Goal: Transaction & Acquisition: Download file/media

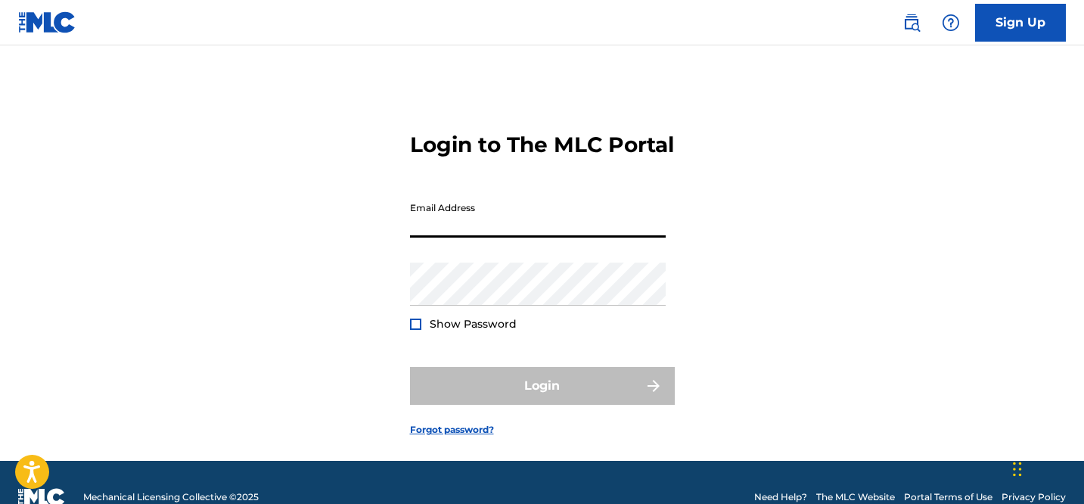
click at [506, 238] on input "Email Address" at bounding box center [538, 215] width 256 height 43
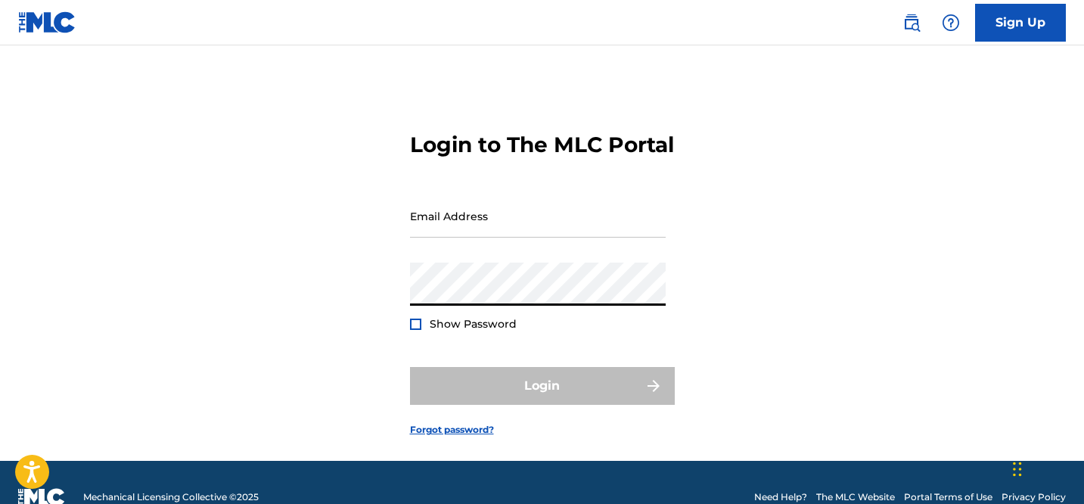
type input "[PERSON_NAME][EMAIL_ADDRESS][DOMAIN_NAME]"
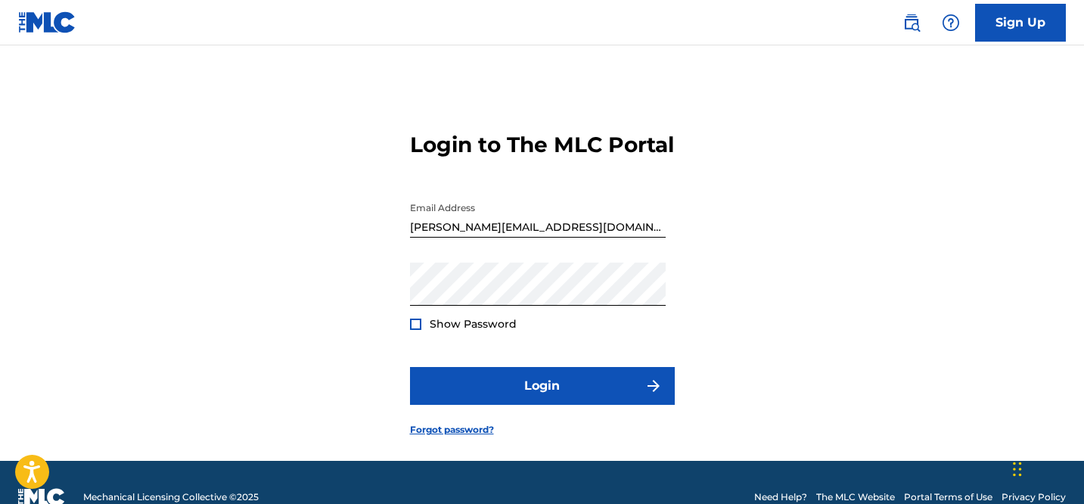
click at [287, 306] on div "Login to The MLC Portal Email Address [PERSON_NAME][EMAIL_ADDRESS][DOMAIN_NAME]…" at bounding box center [542, 272] width 1059 height 378
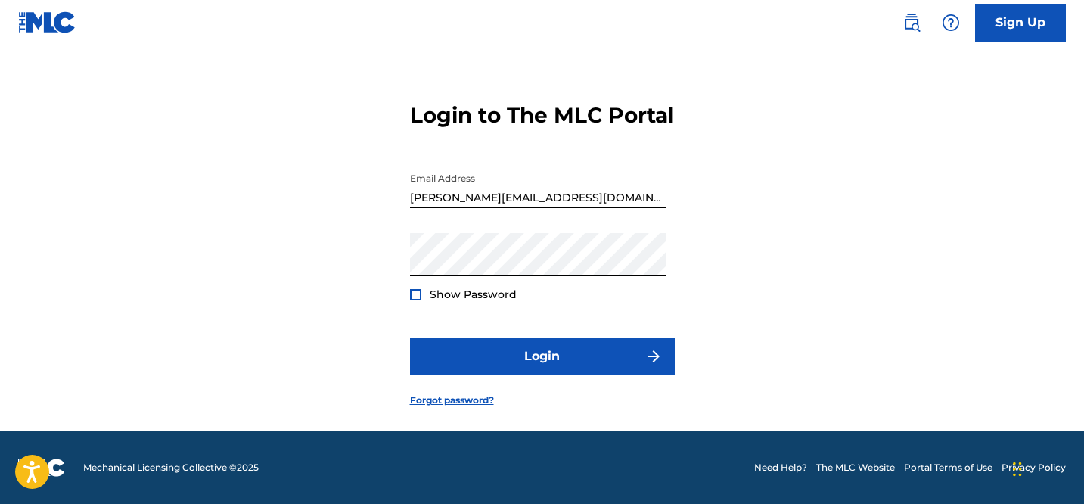
scroll to position [49, 0]
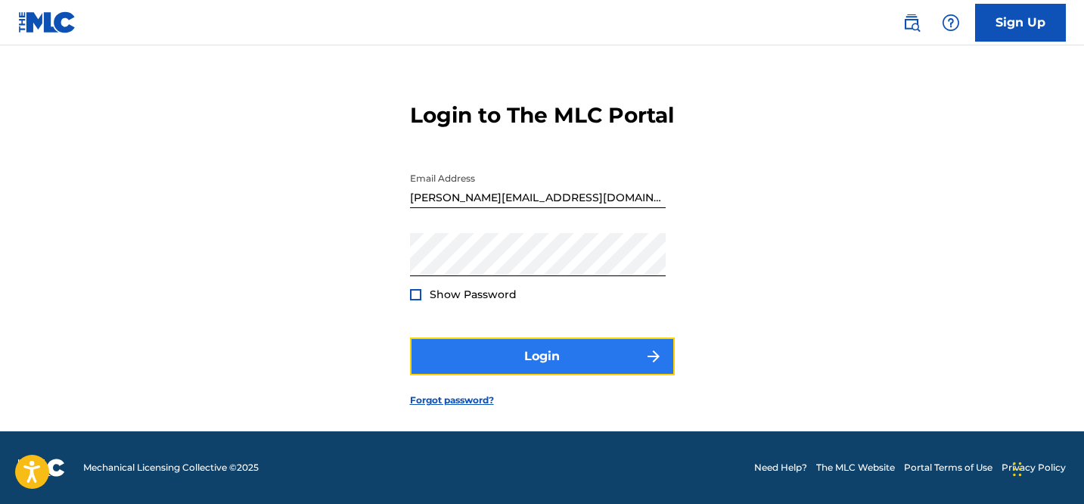
click at [500, 362] on button "Login" at bounding box center [542, 357] width 265 height 38
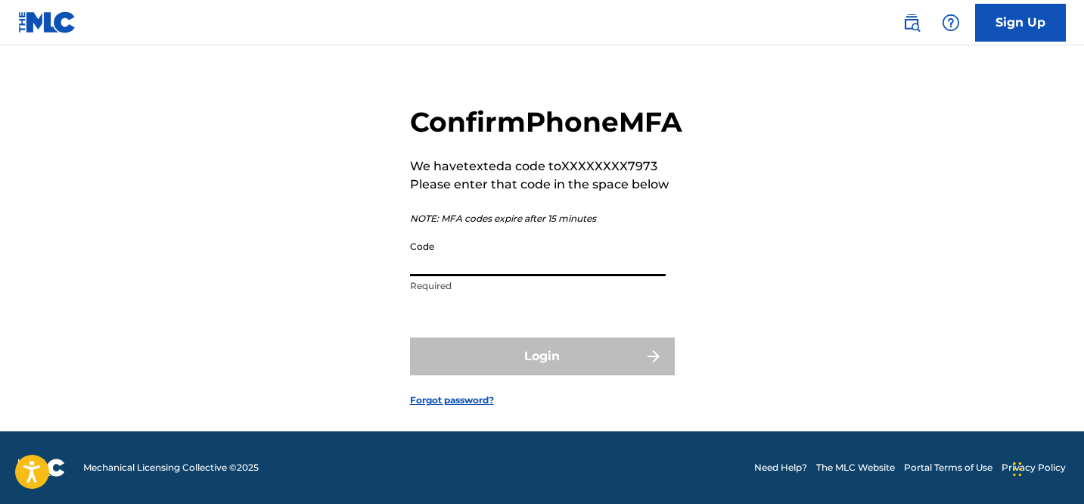
click at [439, 276] on input "Code" at bounding box center [538, 254] width 256 height 43
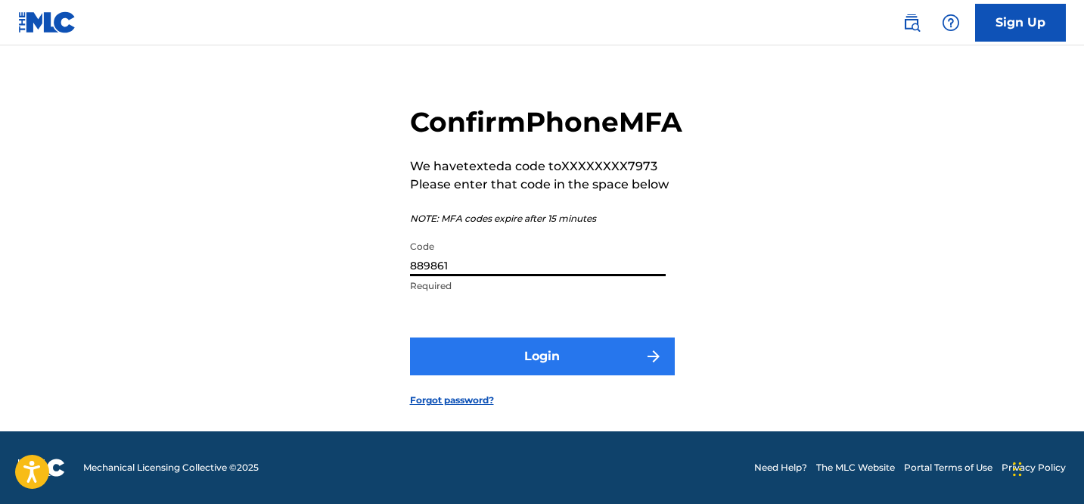
type input "889861"
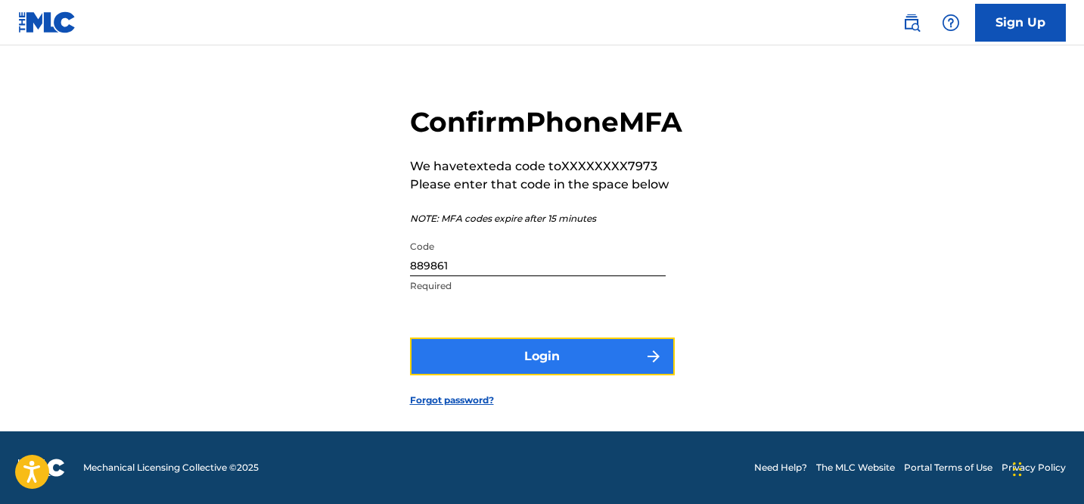
click at [546, 374] on button "Login" at bounding box center [542, 357] width 265 height 38
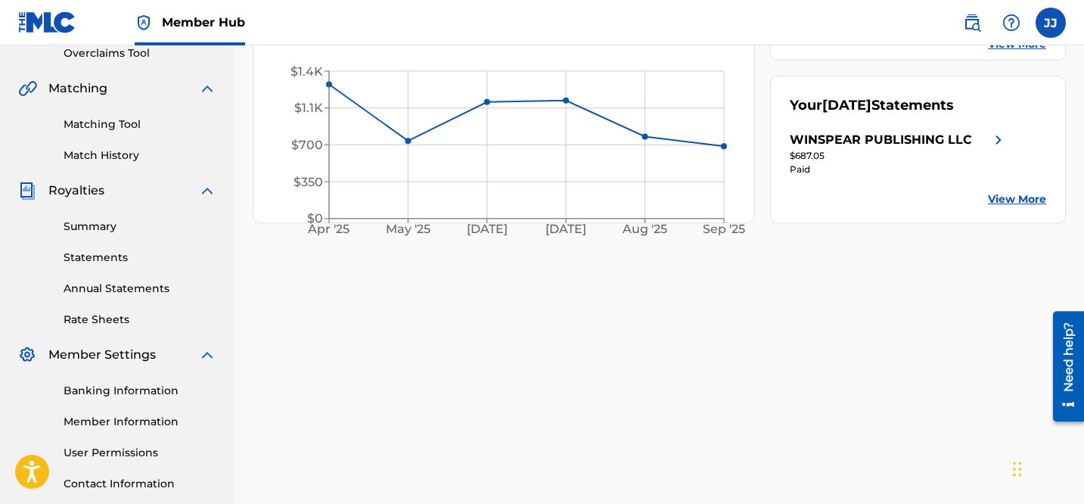
scroll to position [326, 0]
click at [95, 251] on link "Statements" at bounding box center [140, 256] width 153 height 16
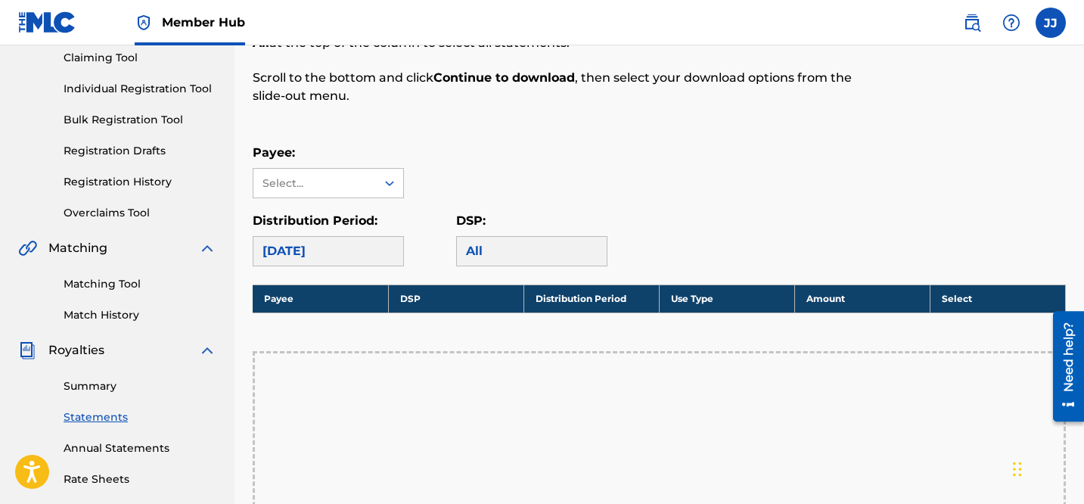
scroll to position [142, 0]
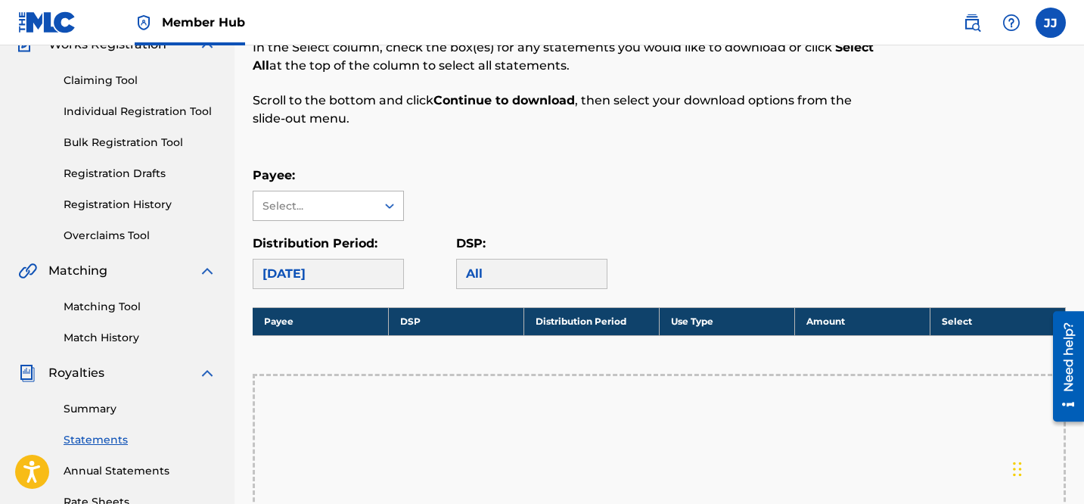
click at [376, 196] on div at bounding box center [389, 205] width 27 height 27
click at [352, 253] on div "WINSPEAR PUBLISHING LLC" at bounding box center [329, 249] width 150 height 56
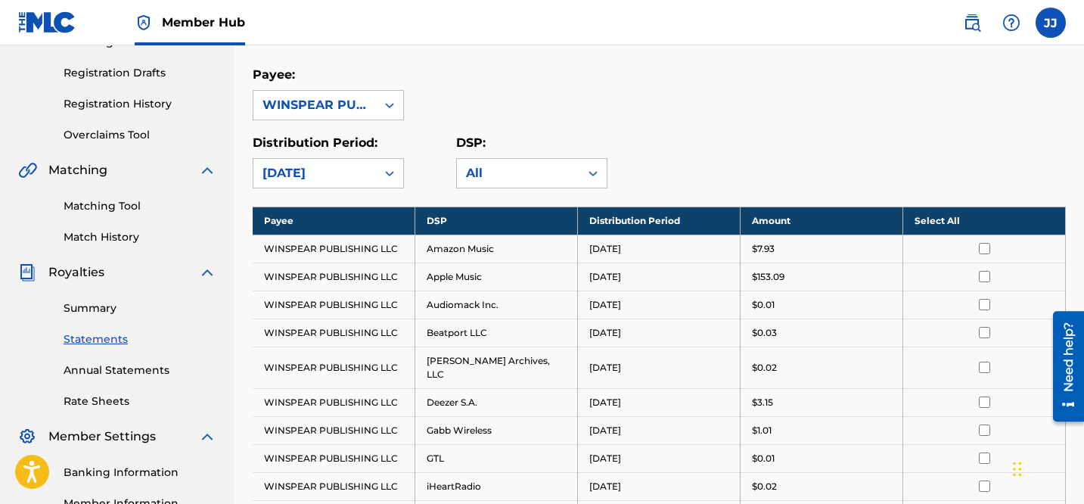
scroll to position [244, 0]
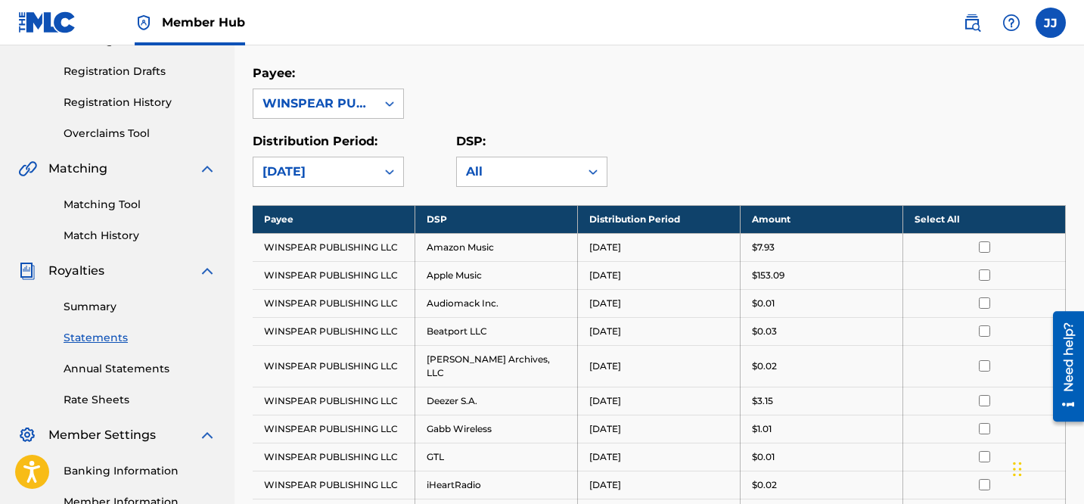
click at [928, 220] on th "Select All" at bounding box center [985, 219] width 163 height 28
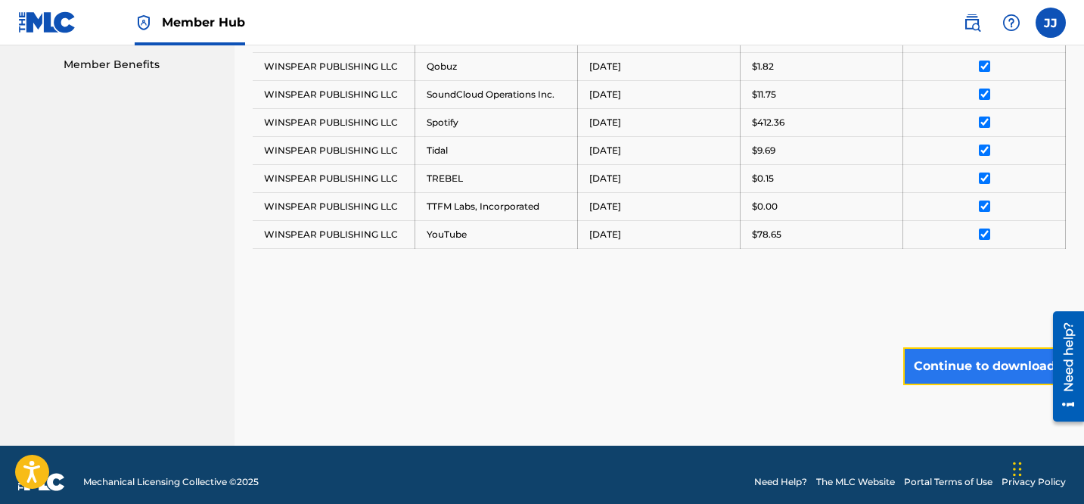
click at [979, 348] on button "Continue to download" at bounding box center [985, 366] width 163 height 38
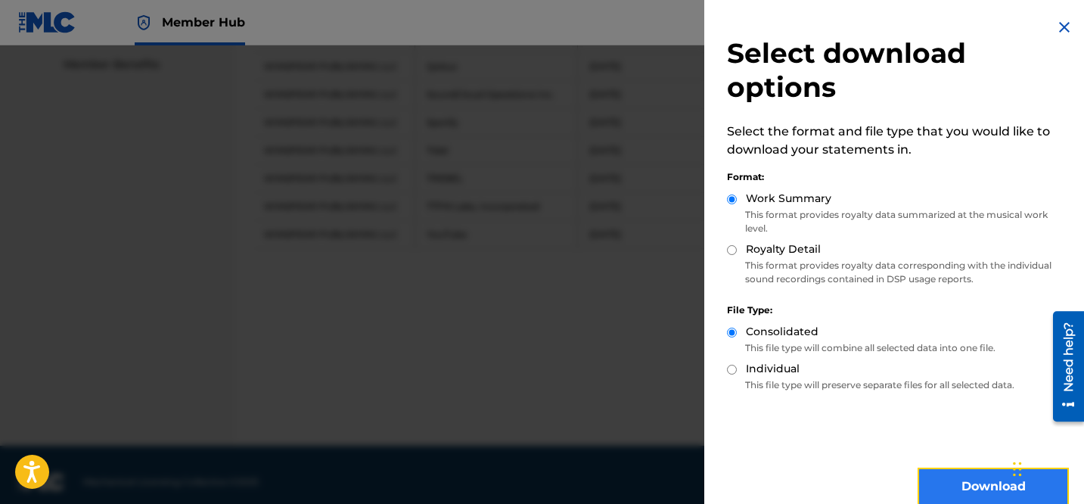
click at [988, 488] on button "Download" at bounding box center [993, 487] width 151 height 38
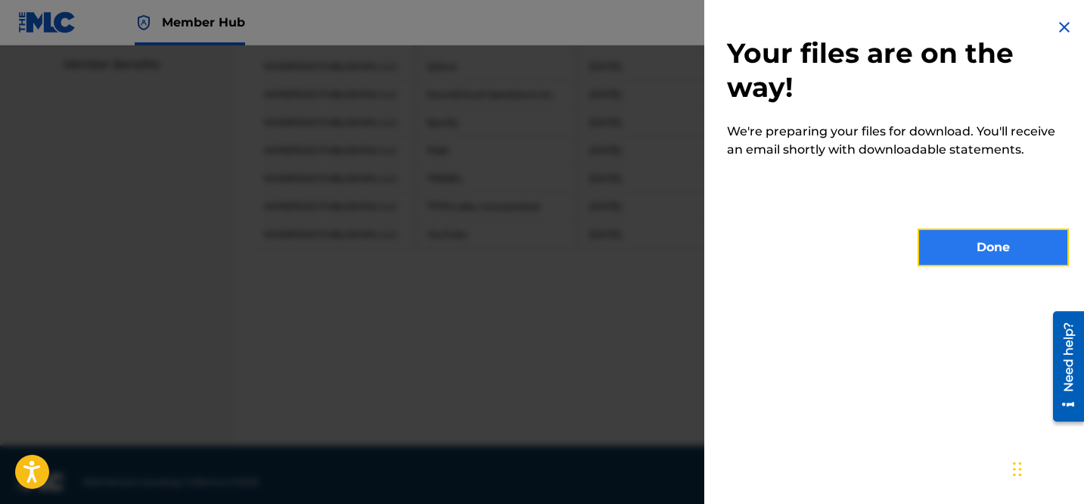
click at [953, 239] on button "Done" at bounding box center [993, 248] width 151 height 38
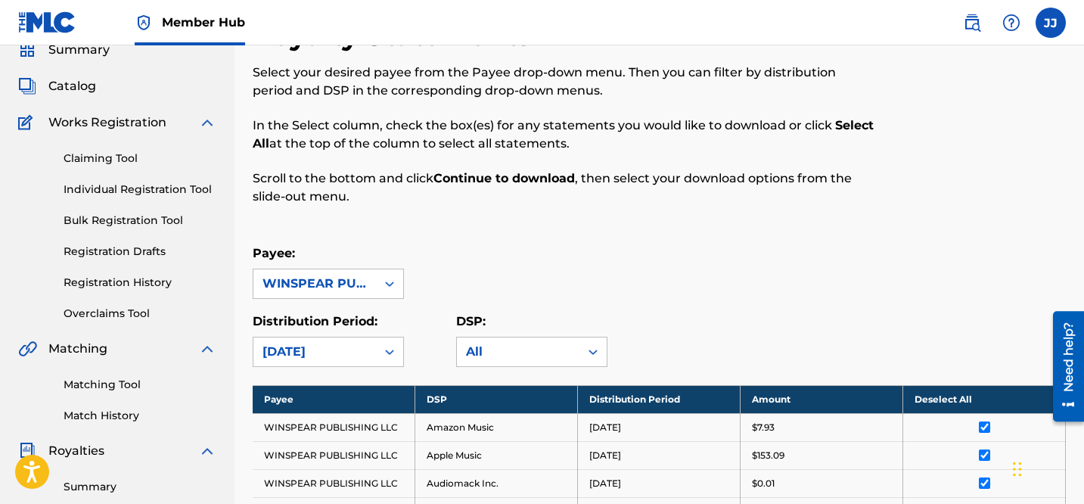
scroll to position [199, 0]
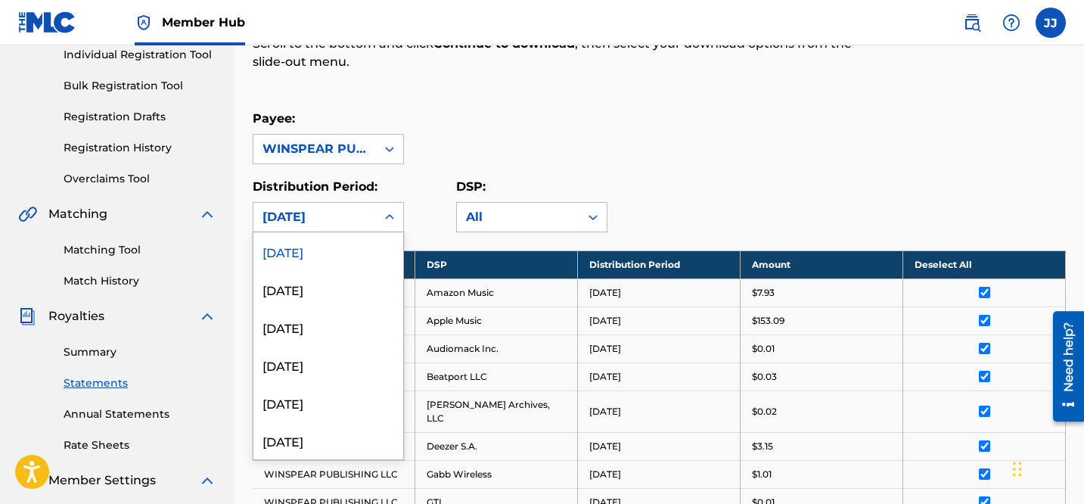
click at [344, 218] on div "[DATE]" at bounding box center [315, 217] width 104 height 18
click at [337, 278] on div "[DATE]" at bounding box center [329, 289] width 150 height 38
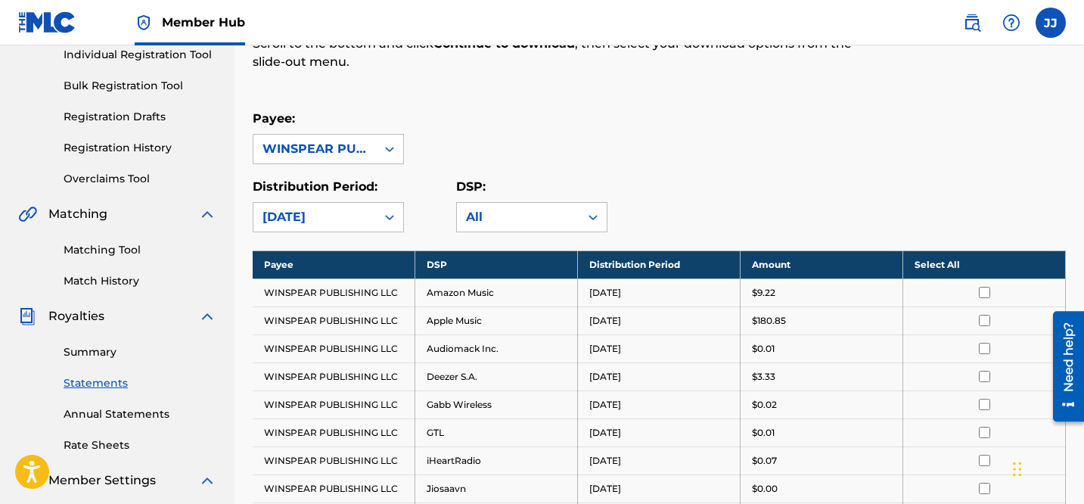
click at [930, 265] on th "Select All" at bounding box center [985, 264] width 163 height 28
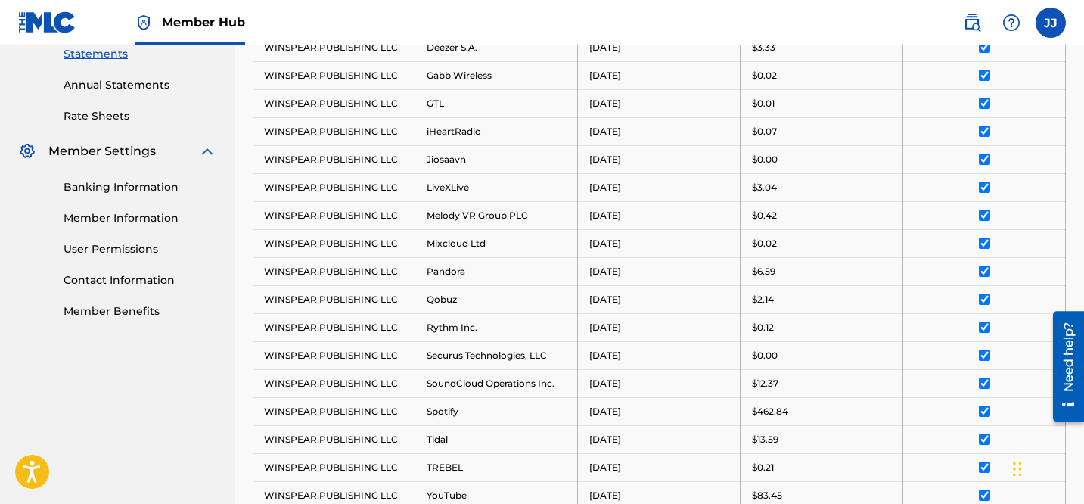
scroll to position [803, 0]
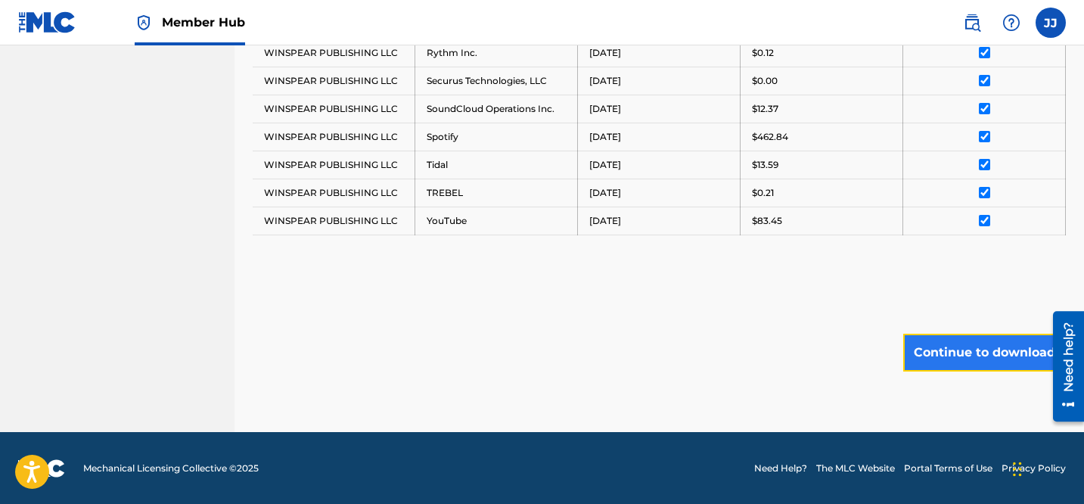
click at [962, 356] on button "Continue to download" at bounding box center [985, 353] width 163 height 38
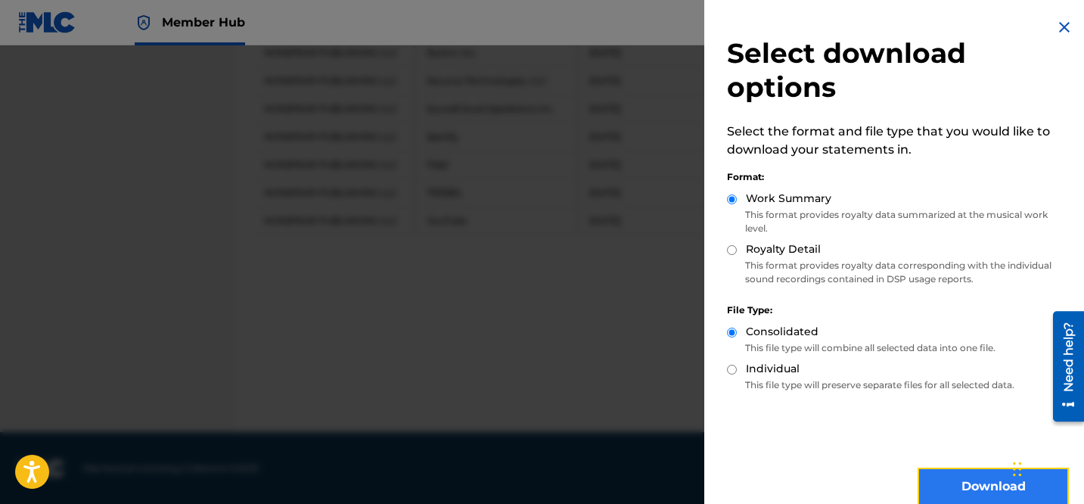
click at [952, 480] on button "Download" at bounding box center [993, 487] width 151 height 38
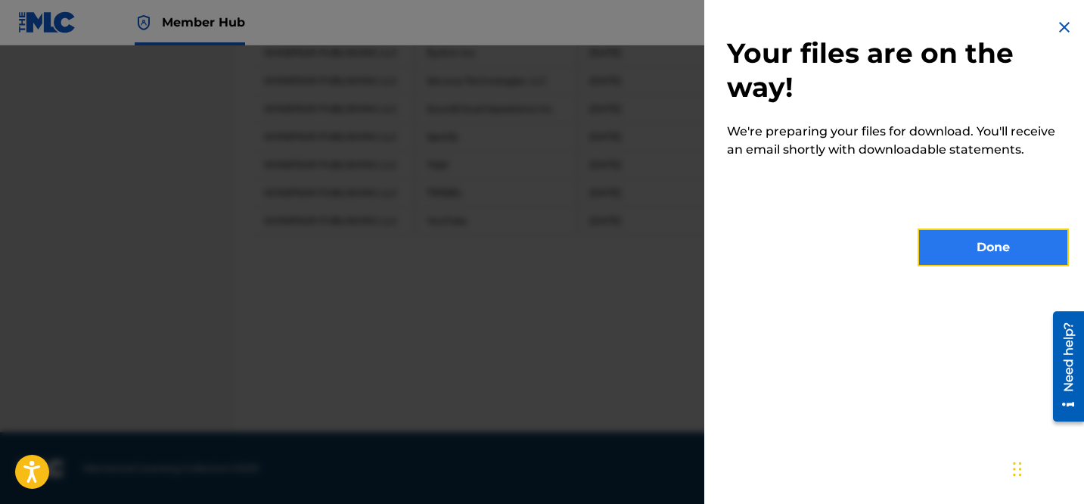
click at [974, 246] on button "Done" at bounding box center [993, 248] width 151 height 38
